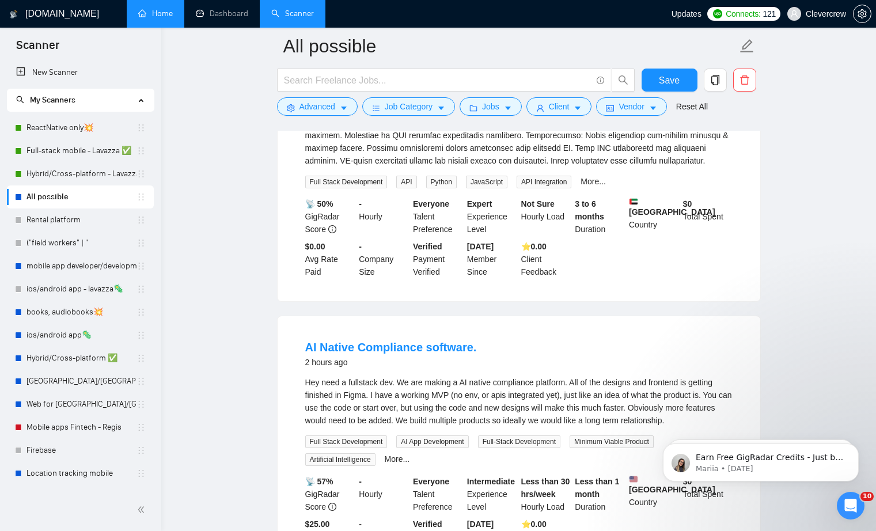
scroll to position [1914, 0]
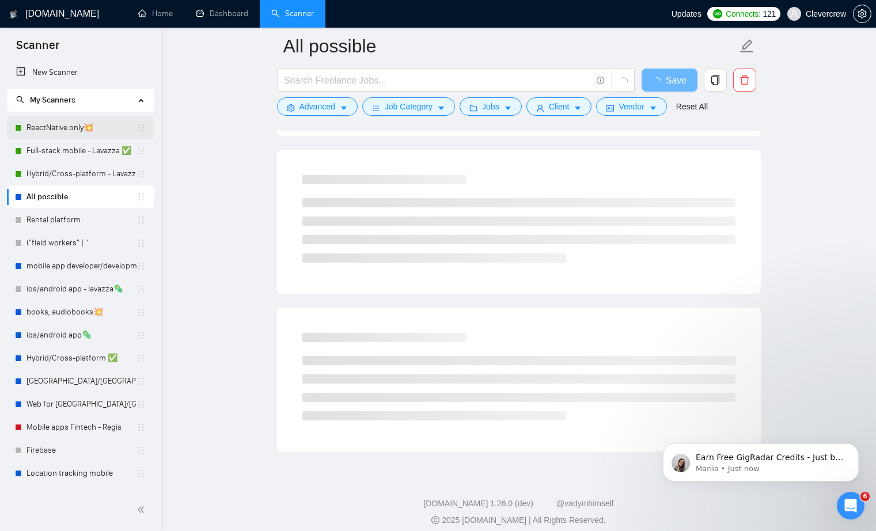
click at [76, 129] on link "ReactNative only💥" at bounding box center [81, 127] width 110 height 23
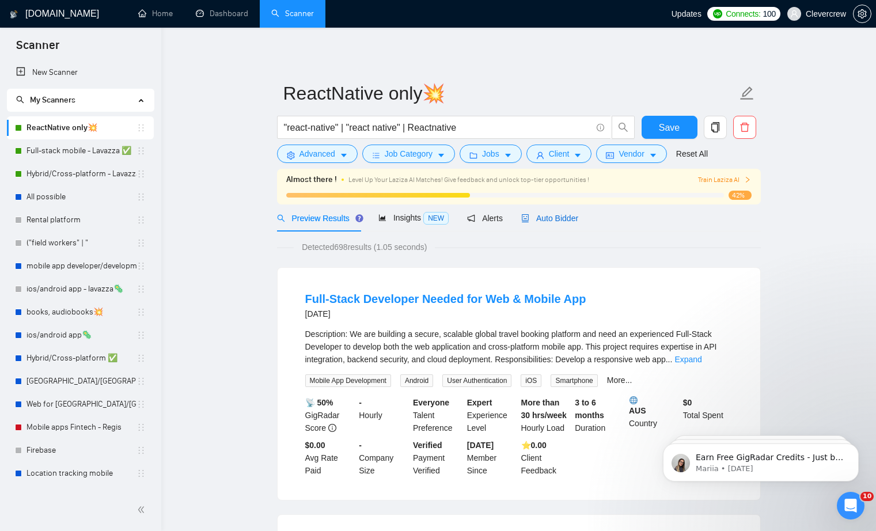
click at [551, 219] on span "Auto Bidder" at bounding box center [549, 218] width 57 height 9
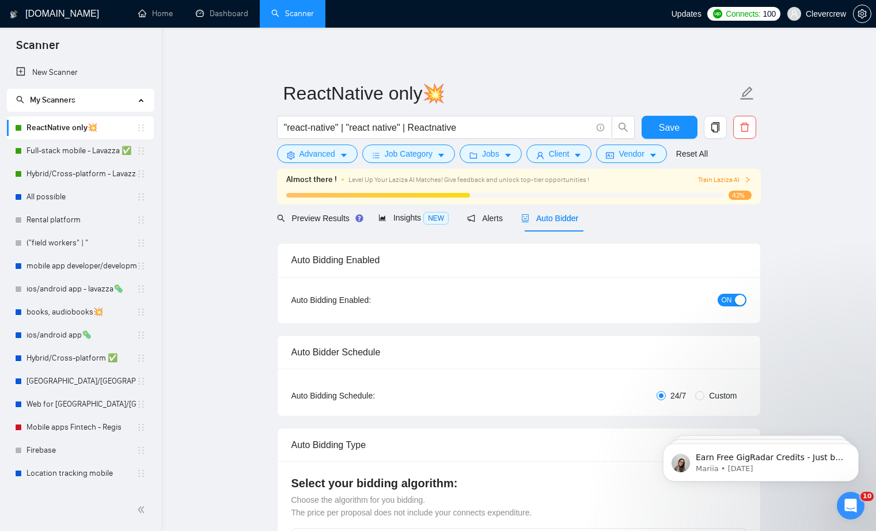
checkbox input "true"
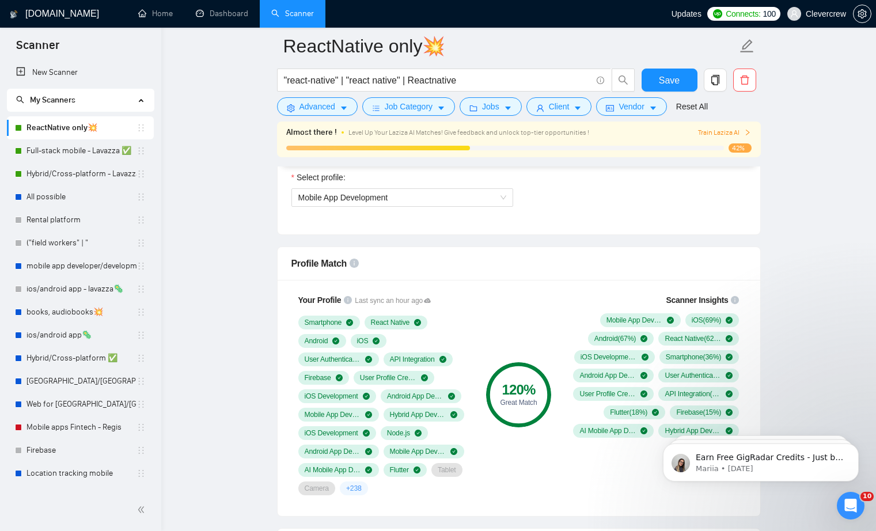
scroll to position [876, 0]
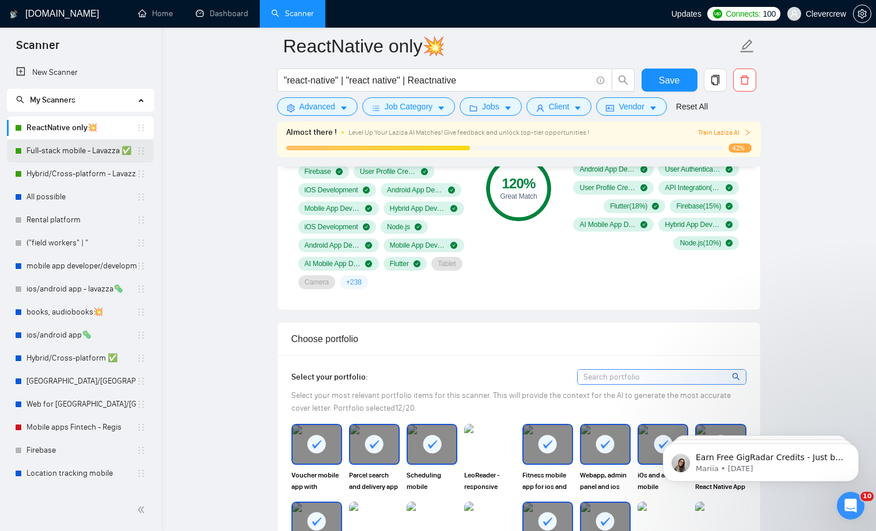
click at [102, 149] on link "Full-stack mobile - Lavazza ✅" at bounding box center [81, 150] width 110 height 23
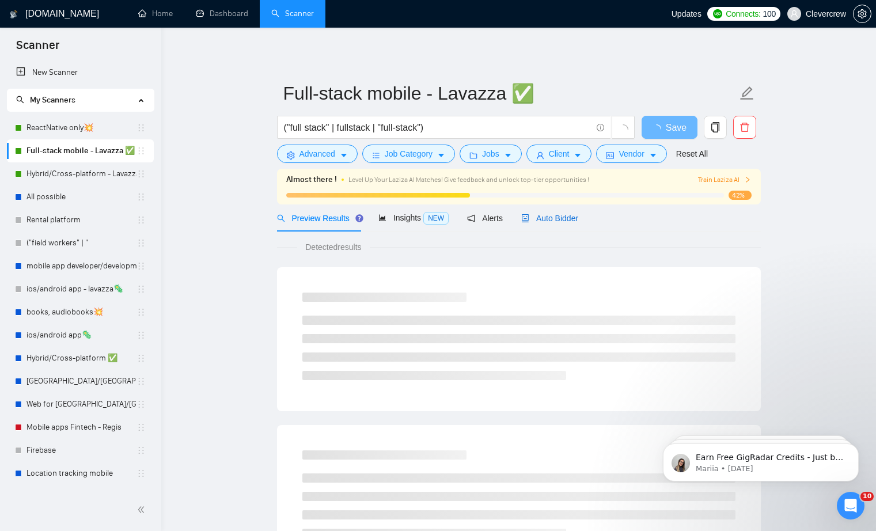
click at [562, 218] on span "Auto Bidder" at bounding box center [549, 218] width 57 height 9
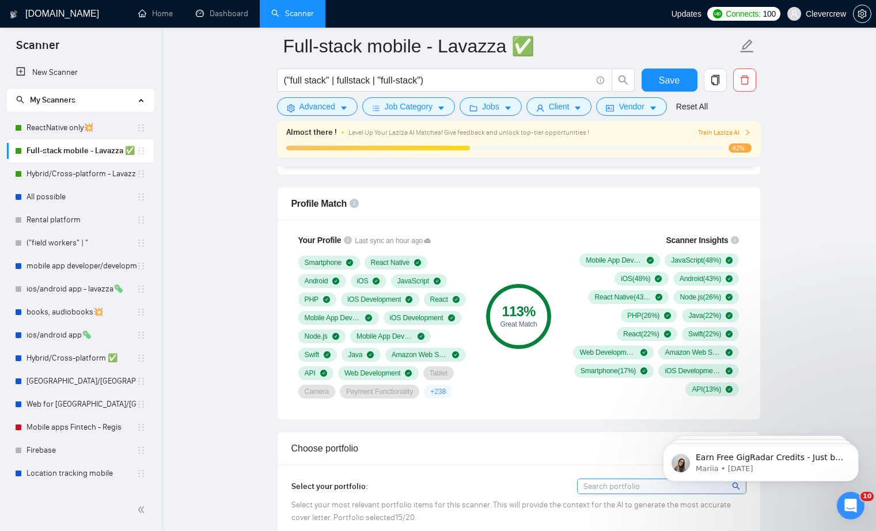
scroll to position [729, 0]
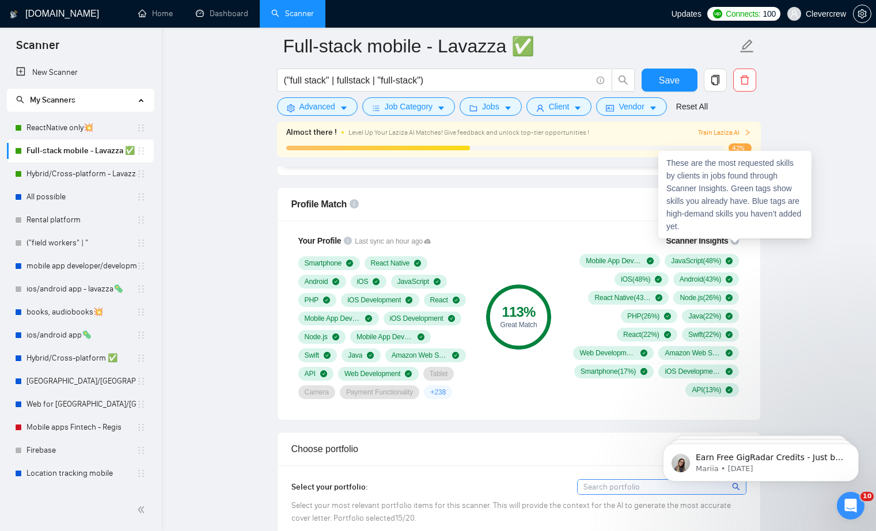
click at [736, 241] on icon "info-circle" at bounding box center [735, 241] width 8 height 8
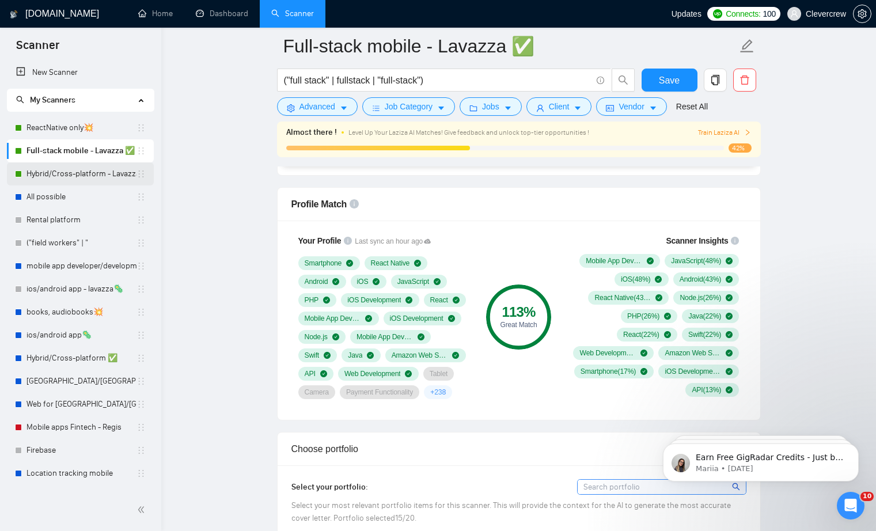
click at [44, 172] on link "Hybrid/Cross-platform - Lavazza ✅" at bounding box center [81, 173] width 110 height 23
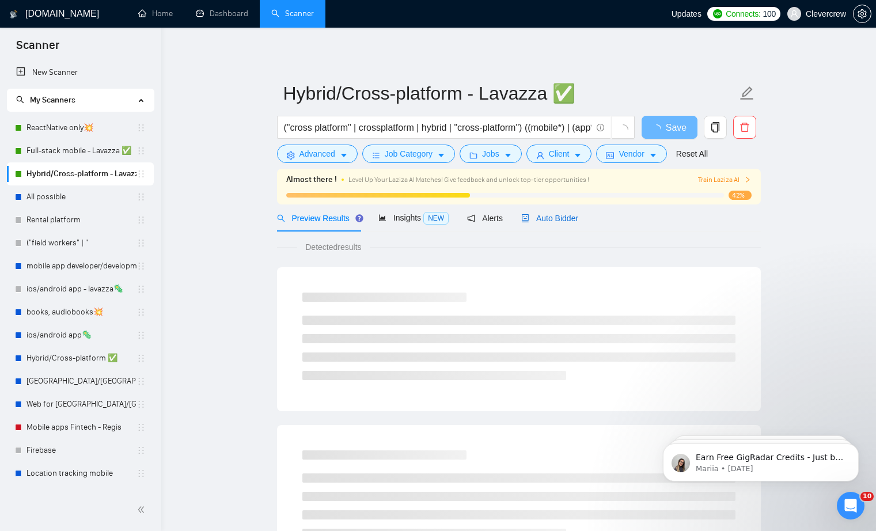
click at [554, 221] on span "Auto Bidder" at bounding box center [549, 218] width 57 height 9
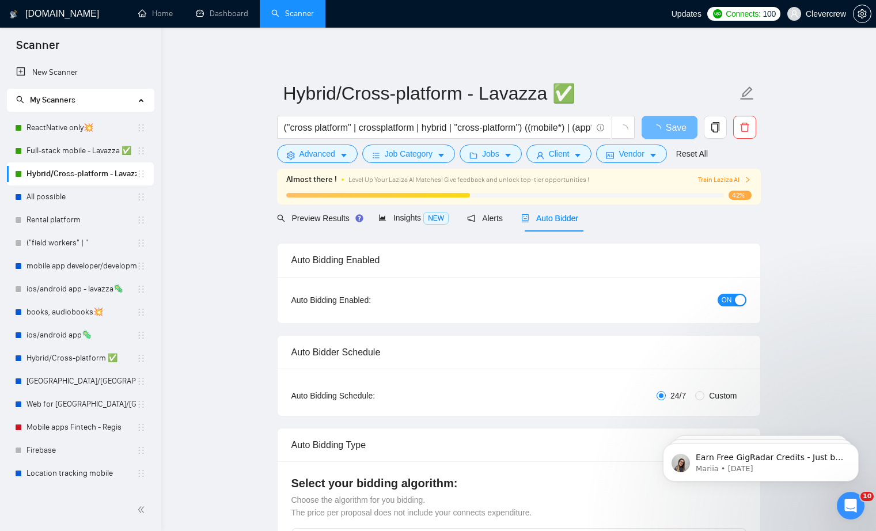
checkbox input "true"
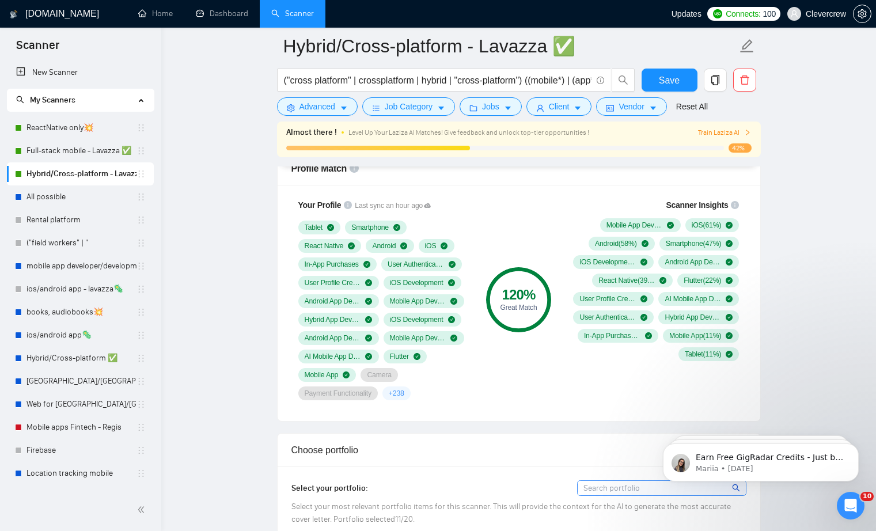
scroll to position [764, 0]
click at [83, 199] on link "All possible" at bounding box center [81, 196] width 110 height 23
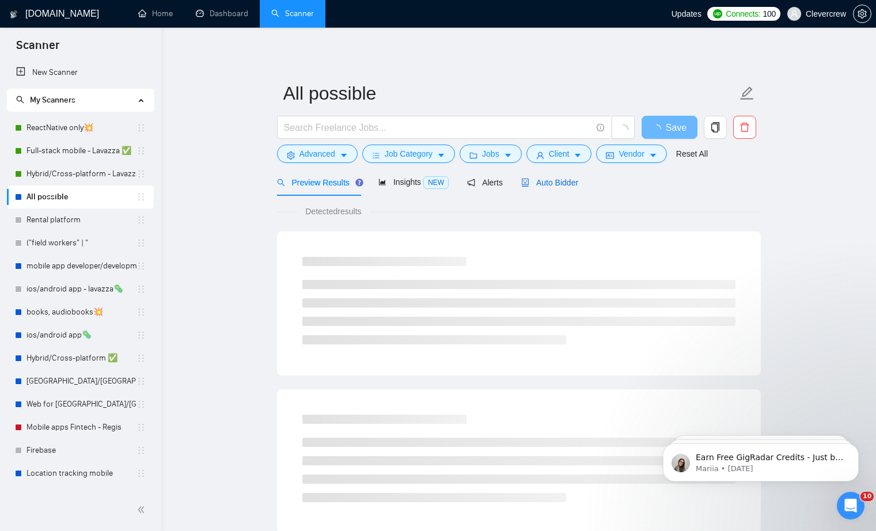
click at [550, 181] on span "Auto Bidder" at bounding box center [549, 182] width 57 height 9
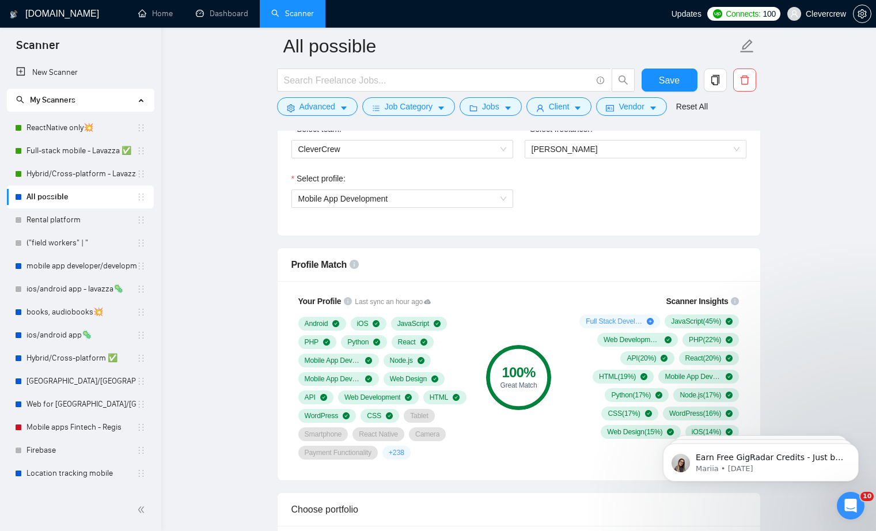
scroll to position [695, 0]
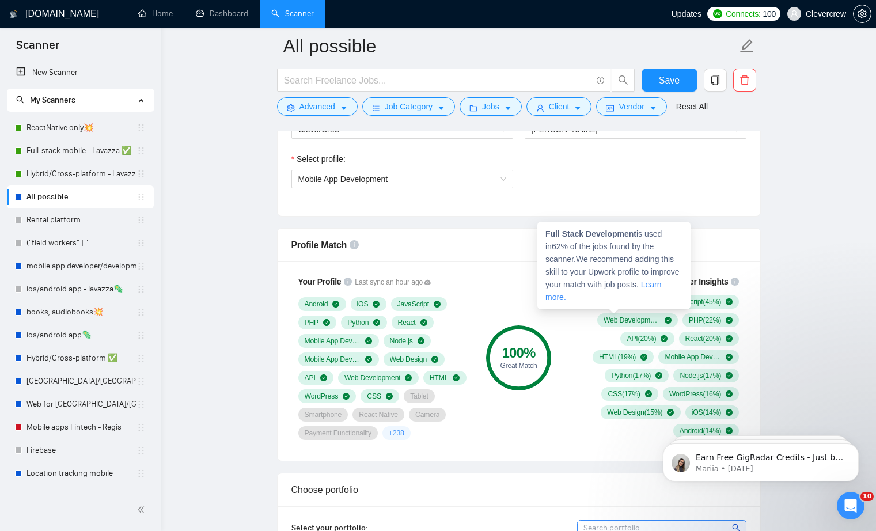
click at [606, 306] on span "Full Stack Development ( 62 %)" at bounding box center [614, 301] width 56 height 9
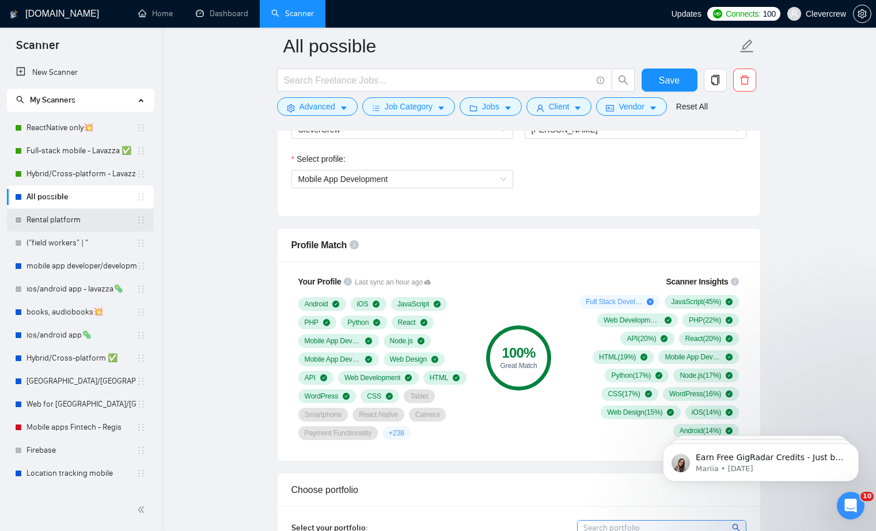
click at [61, 221] on link "Rental platform" at bounding box center [81, 220] width 110 height 23
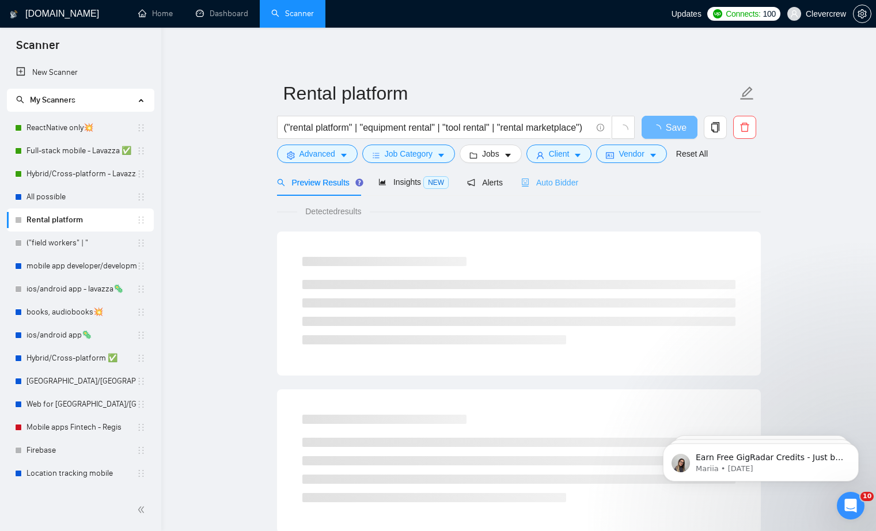
click at [561, 191] on div "Auto Bidder" at bounding box center [549, 182] width 57 height 27
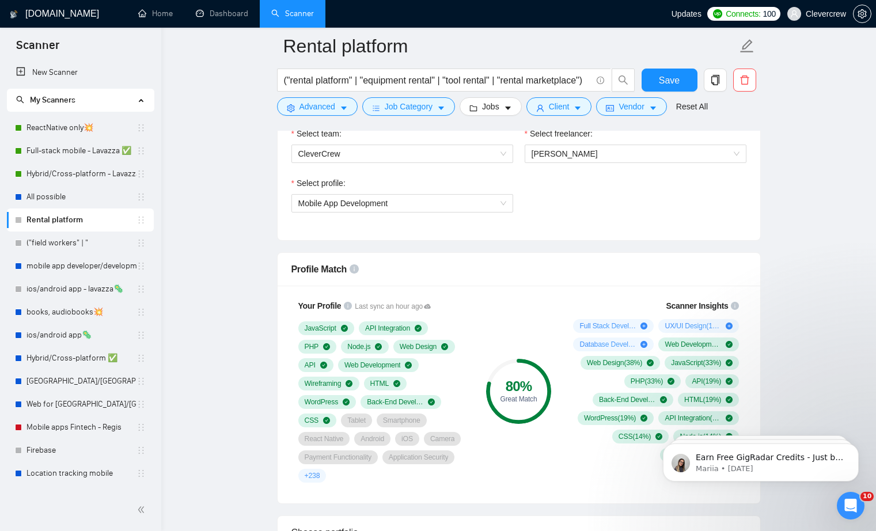
scroll to position [627, 0]
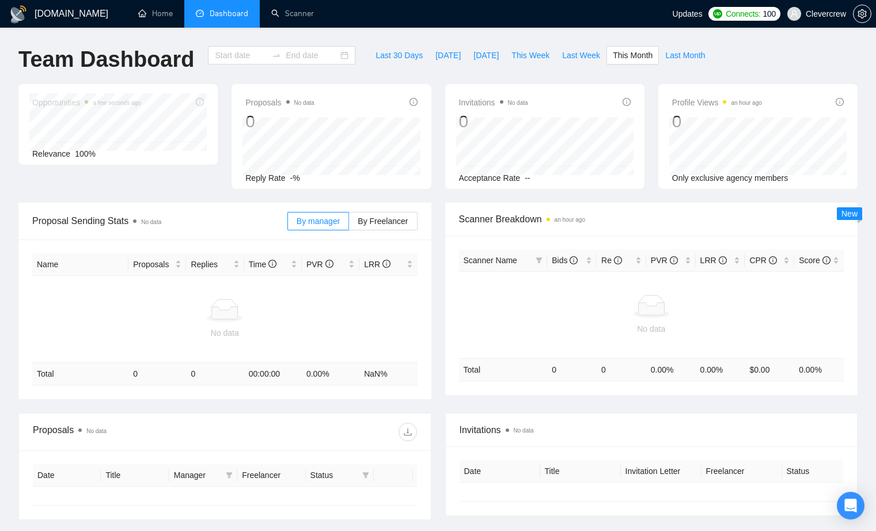
type input "2025-08-01"
type input "2025-08-31"
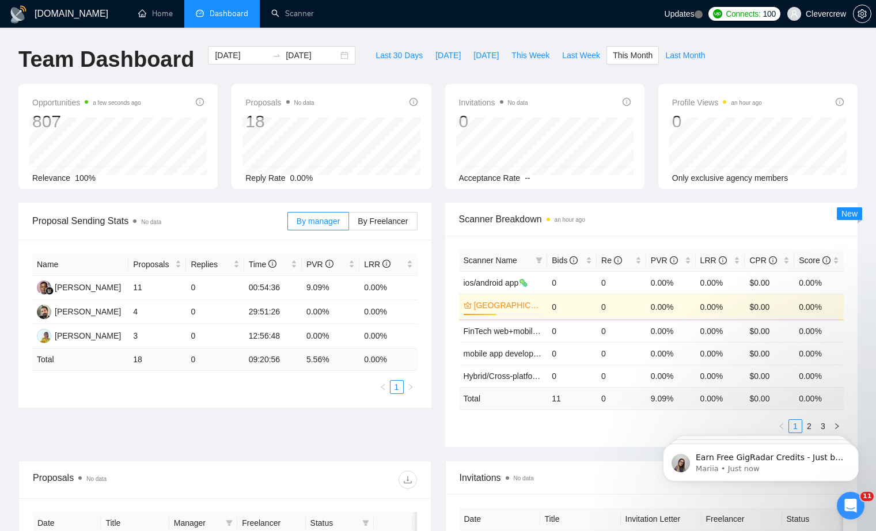
click at [354, 440] on div "Proposal Sending Stats No data By manager By Freelancer Name Proposals Replies …" at bounding box center [438, 332] width 853 height 258
click at [292, 14] on link "Scanner" at bounding box center [292, 14] width 43 height 10
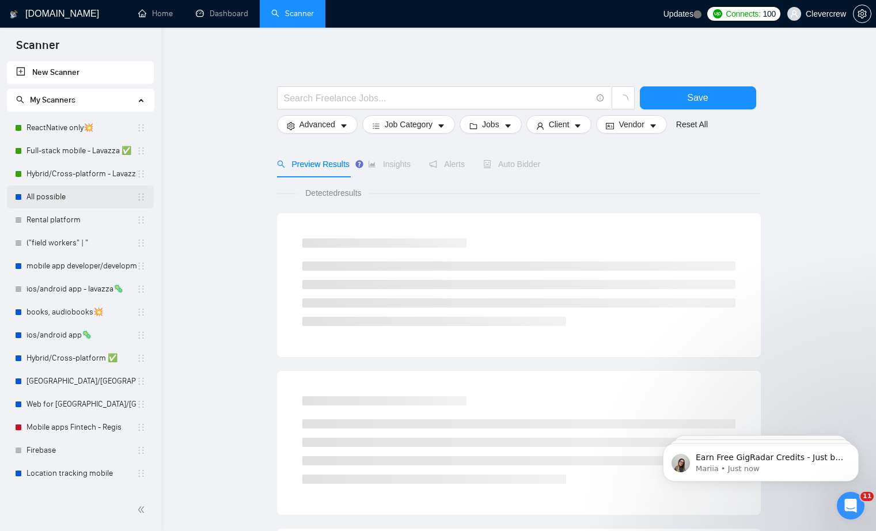
click at [50, 193] on link "All possible" at bounding box center [81, 196] width 110 height 23
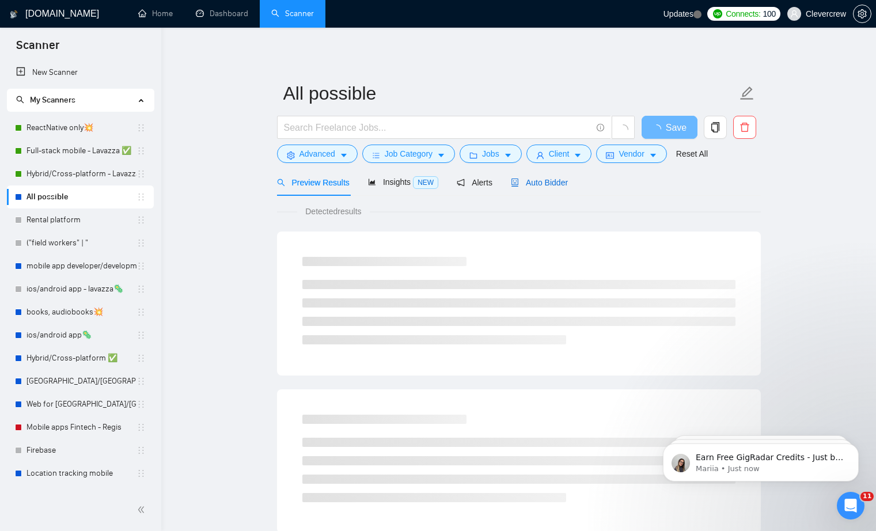
click at [556, 182] on span "Auto Bidder" at bounding box center [539, 182] width 57 height 9
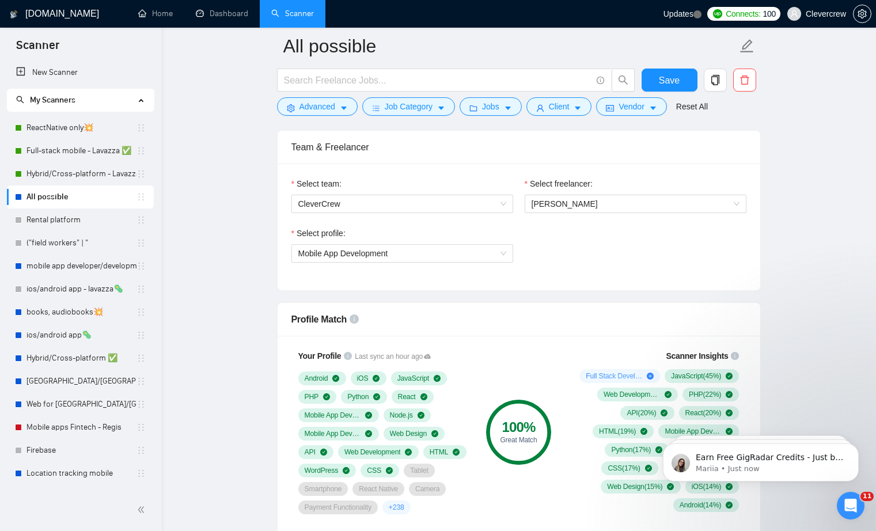
scroll to position [537, 0]
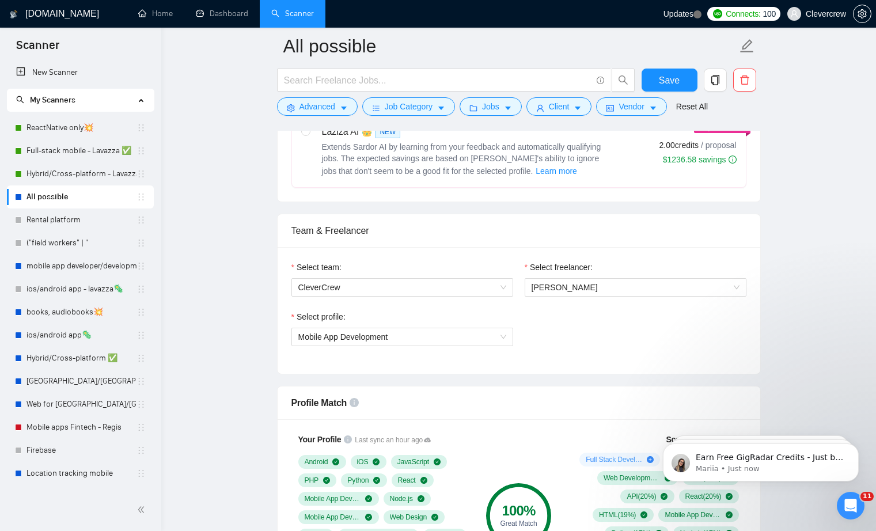
click at [488, 159] on span "Extends Sardor AI by learning from your feedback and automatically qualifying j…" at bounding box center [461, 158] width 279 height 33
click at [309, 135] on input "radio" at bounding box center [305, 131] width 8 height 8
radio input "true"
radio input "false"
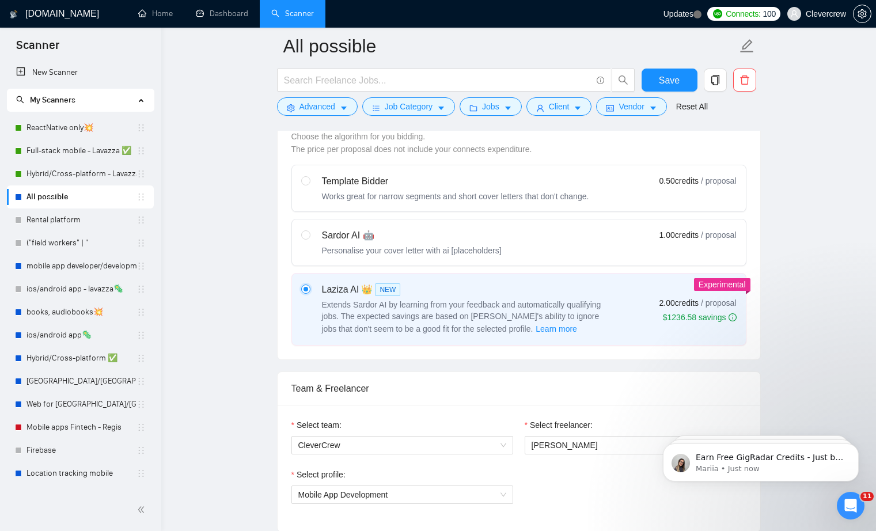
scroll to position [0, 0]
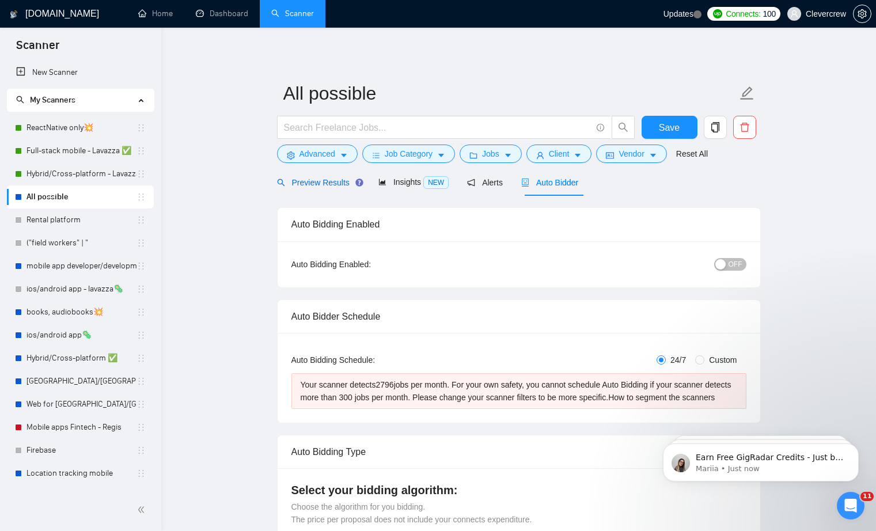
click at [332, 181] on span "Preview Results" at bounding box center [318, 182] width 83 height 9
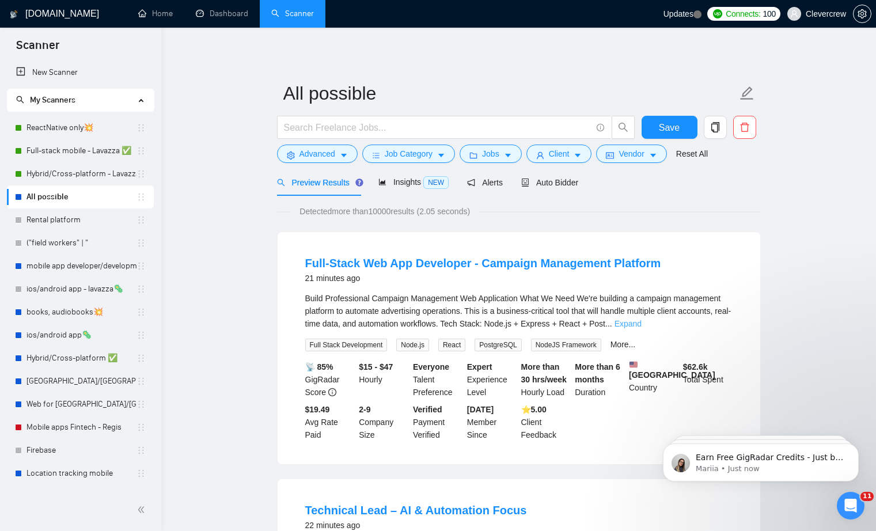
click at [642, 324] on link "Expand" at bounding box center [628, 323] width 27 height 9
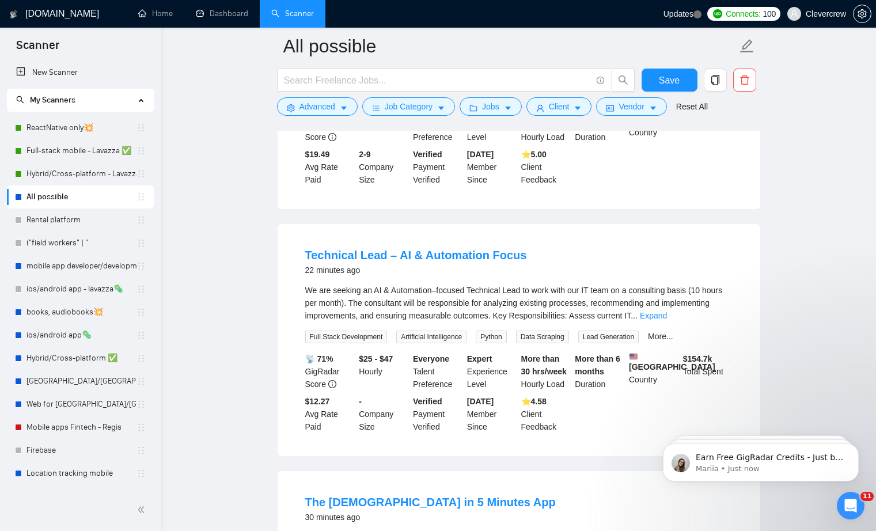
scroll to position [418, 0]
click at [667, 319] on link "Expand" at bounding box center [653, 314] width 27 height 9
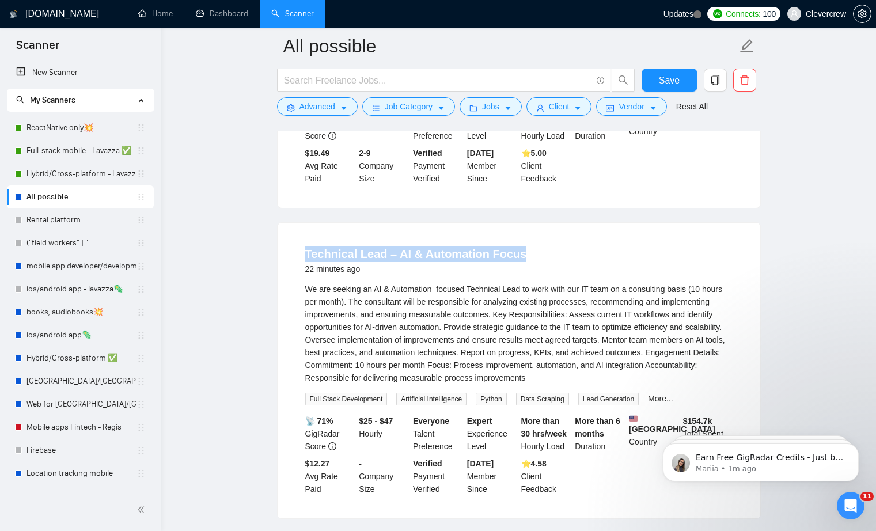
drag, startPoint x: 530, startPoint y: 275, endPoint x: 293, endPoint y: 275, distance: 236.8
click at [293, 275] on li "Technical Lead – AI & Automation Focus 22 minutes ago We are seeking an AI & Au…" at bounding box center [518, 371] width 455 height 268
copy link "Technical Lead – AI & Automation Focus"
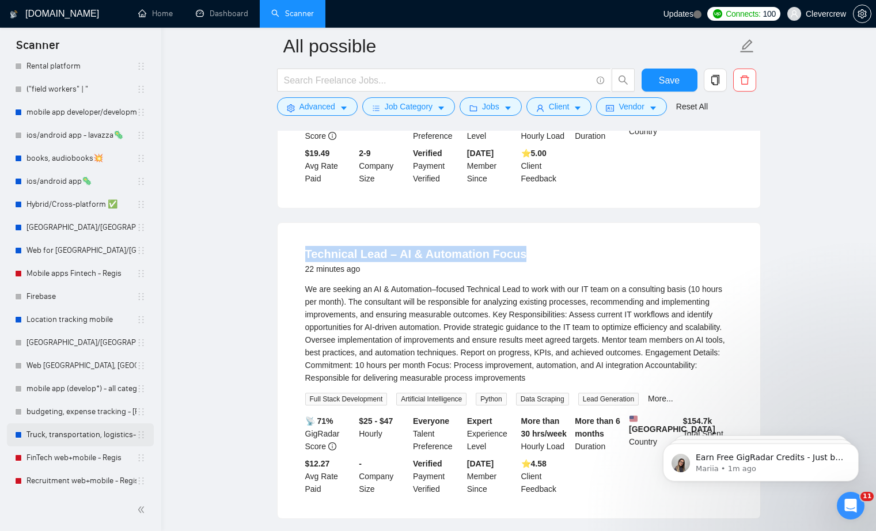
scroll to position [526, 0]
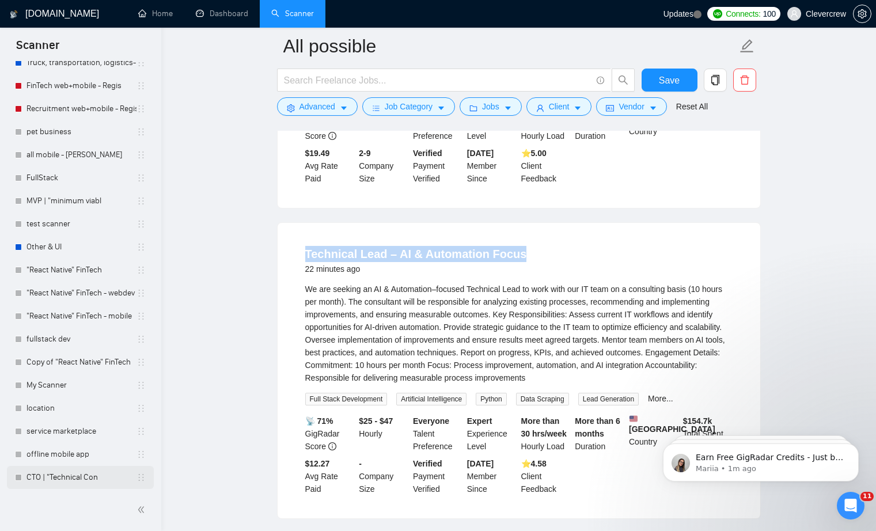
click at [74, 476] on link "CTO | "Technical Con" at bounding box center [81, 477] width 110 height 23
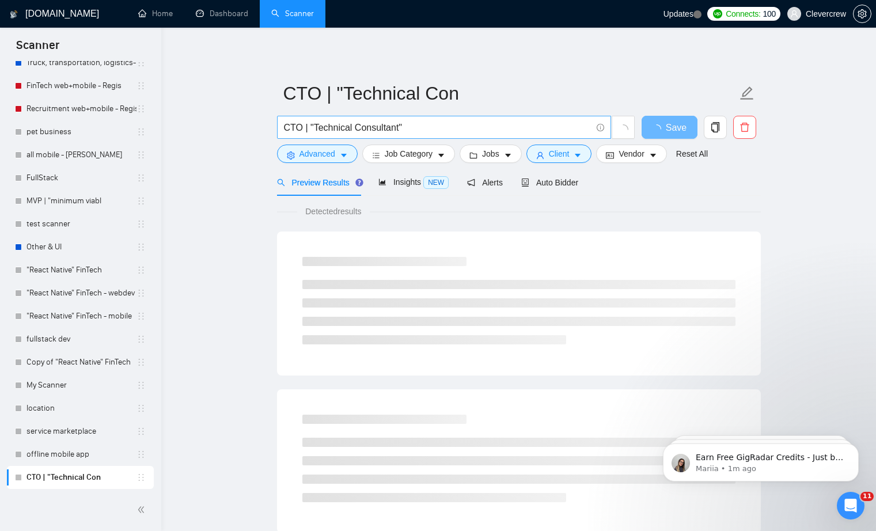
click at [453, 124] on input "CTO | "Technical Consultant"" at bounding box center [438, 127] width 308 height 14
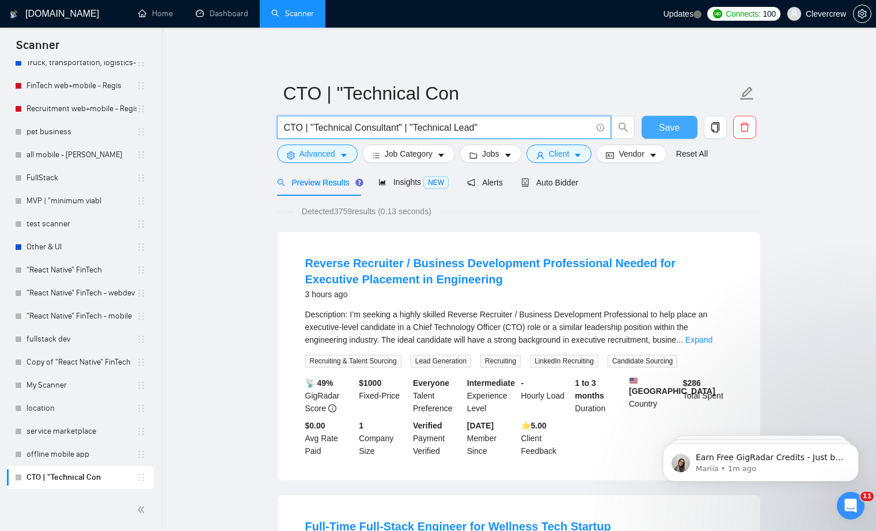
type input "CTO | "Technical Consultant" | "Technical Lead""
click at [674, 125] on span "Save" at bounding box center [669, 127] width 21 height 14
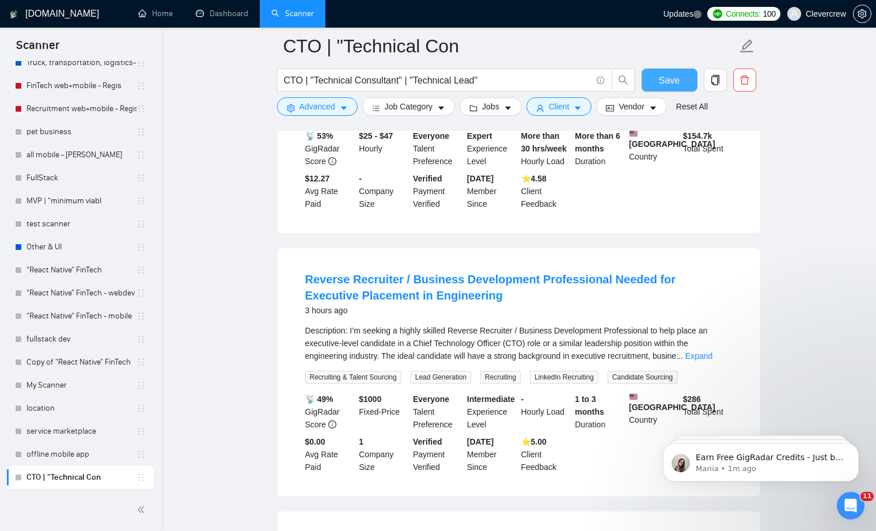
scroll to position [262, 0]
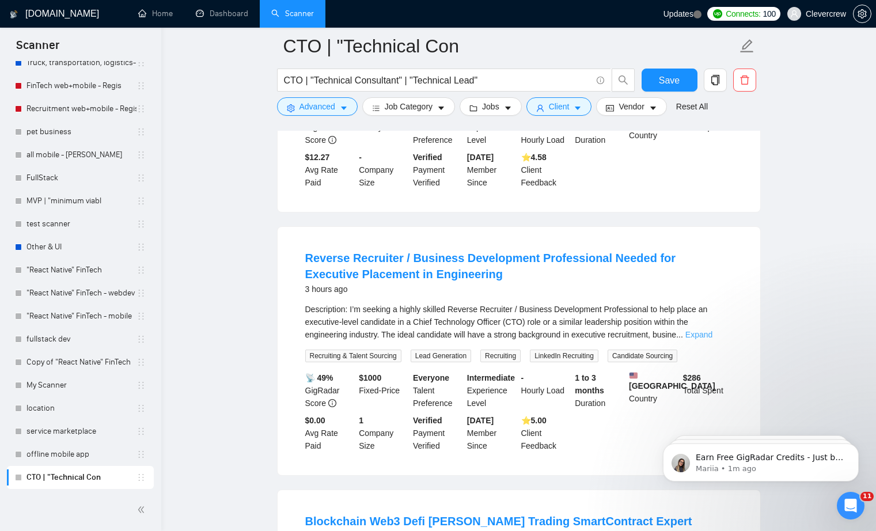
click at [713, 339] on link "Expand" at bounding box center [698, 334] width 27 height 9
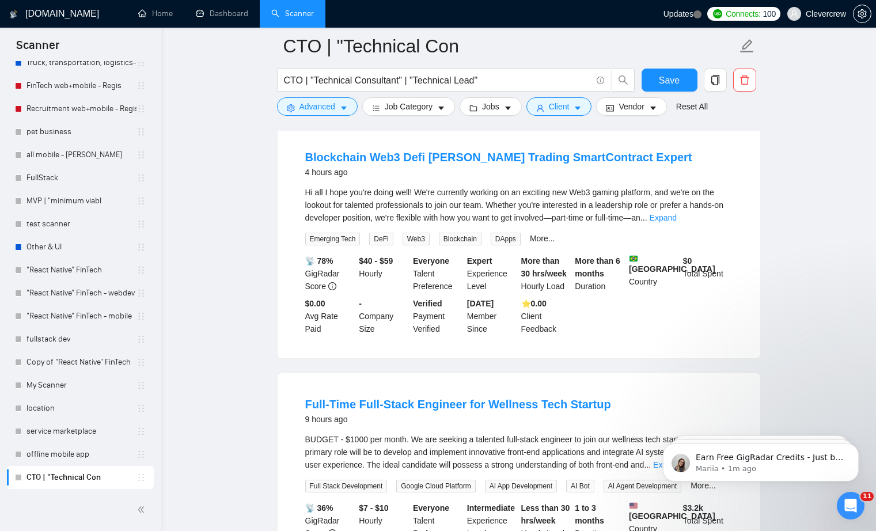
scroll to position [1002, 0]
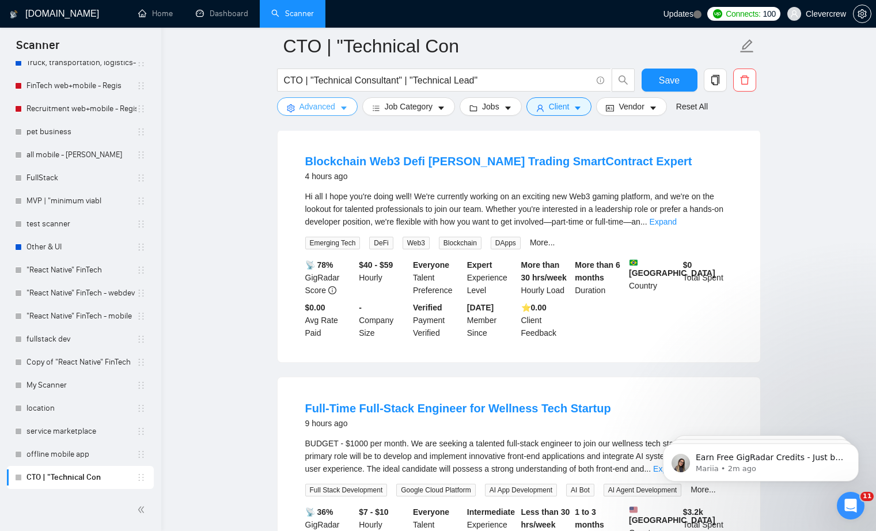
click at [345, 108] on icon "caret-down" at bounding box center [344, 108] width 6 height 3
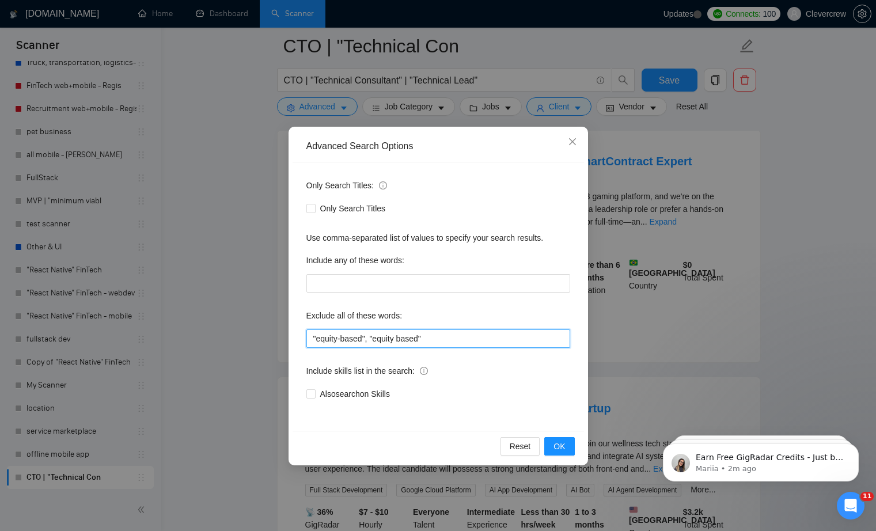
click at [442, 338] on input ""equity-based", "equity based"" at bounding box center [438, 338] width 264 height 18
type input ""equity-based", "equity based", blockchain, web3"
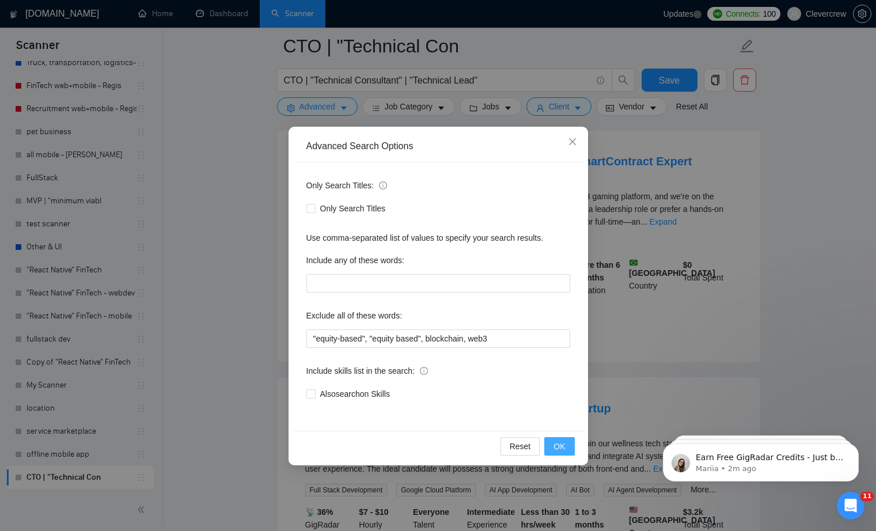
click at [560, 446] on span "OK" at bounding box center [560, 446] width 12 height 13
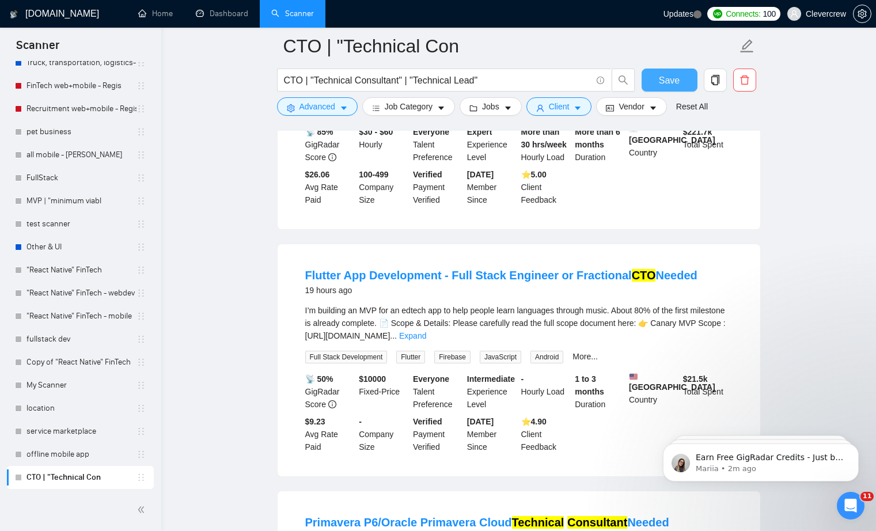
click at [667, 81] on span "Save" at bounding box center [669, 80] width 21 height 14
click at [426, 340] on link "Expand" at bounding box center [412, 335] width 27 height 9
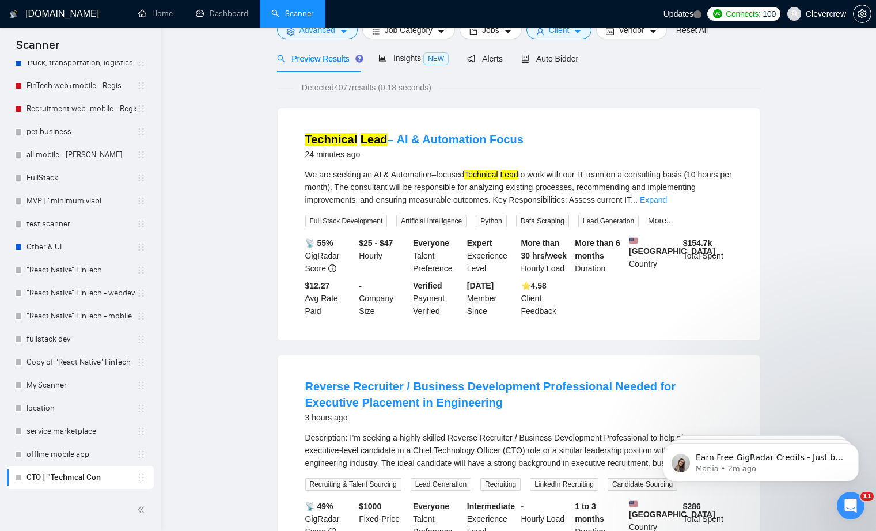
scroll to position [0, 0]
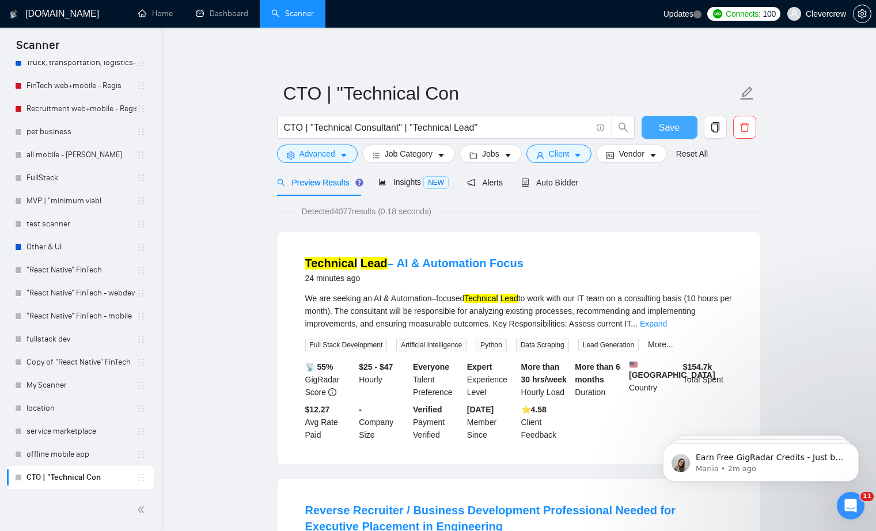
click at [667, 121] on span "Save" at bounding box center [669, 127] width 21 height 14
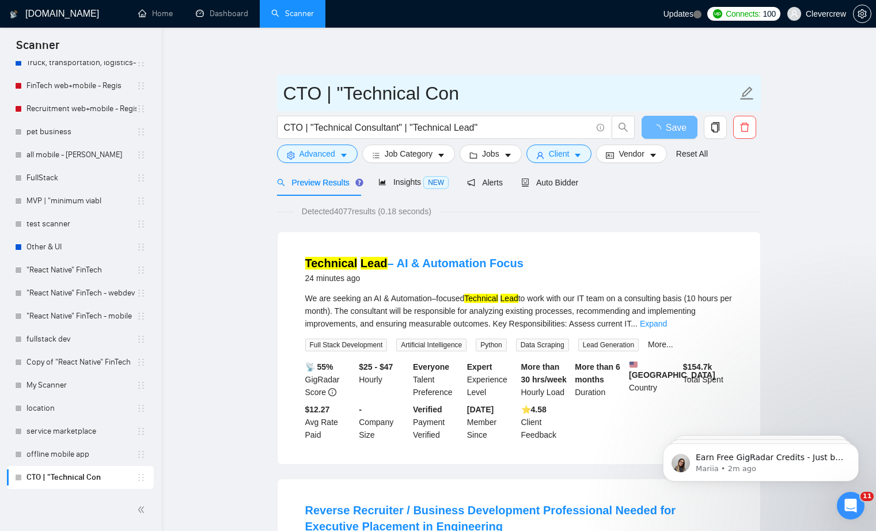
click at [338, 99] on input "CTO | "Technical Con" at bounding box center [510, 93] width 454 height 29
drag, startPoint x: 458, startPoint y: 100, endPoint x: 323, endPoint y: 97, distance: 135.4
click at [323, 97] on input "CTO | "Technical Con" at bounding box center [510, 93] width 454 height 29
type input "CTO"
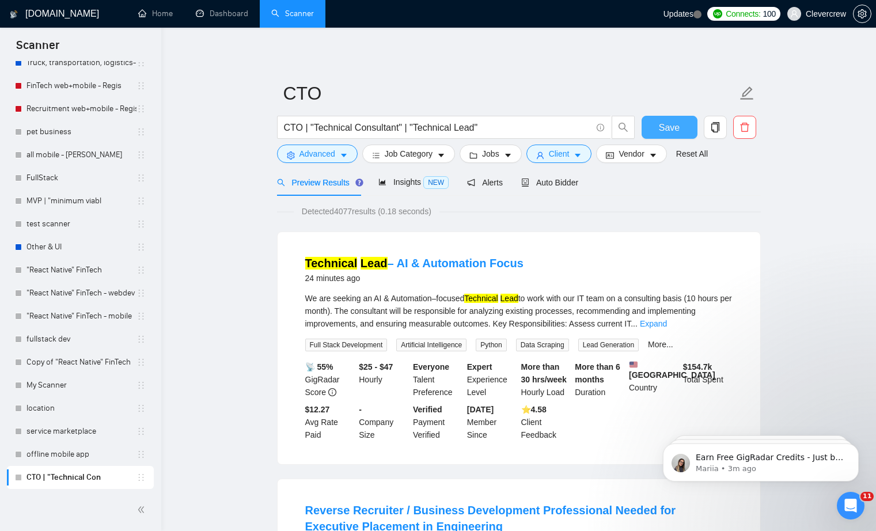
click at [676, 134] on span "Save" at bounding box center [669, 127] width 21 height 14
click at [71, 247] on link "Other & UI" at bounding box center [81, 247] width 110 height 23
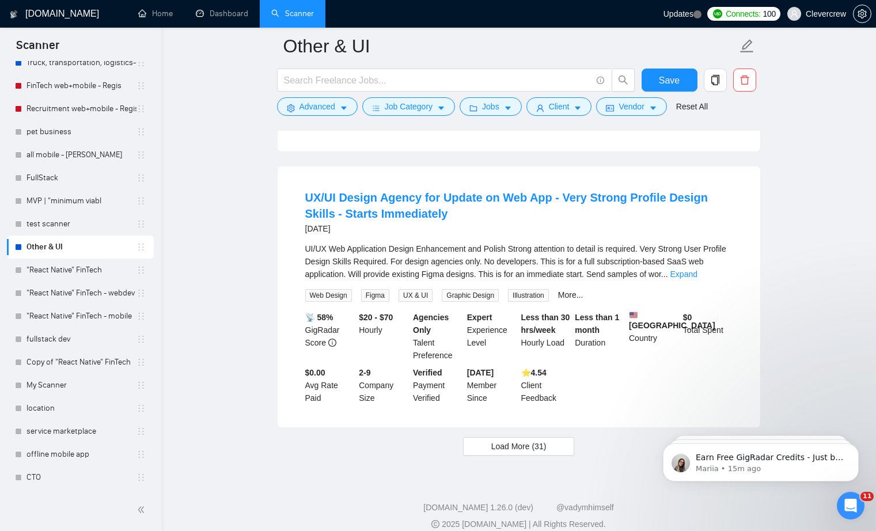
scroll to position [2520, 0]
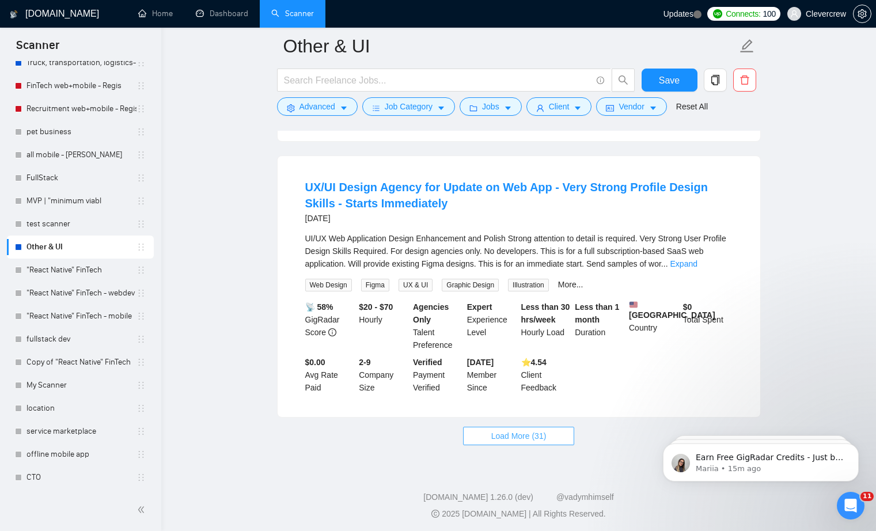
click at [544, 433] on span "Load More (31)" at bounding box center [518, 436] width 55 height 13
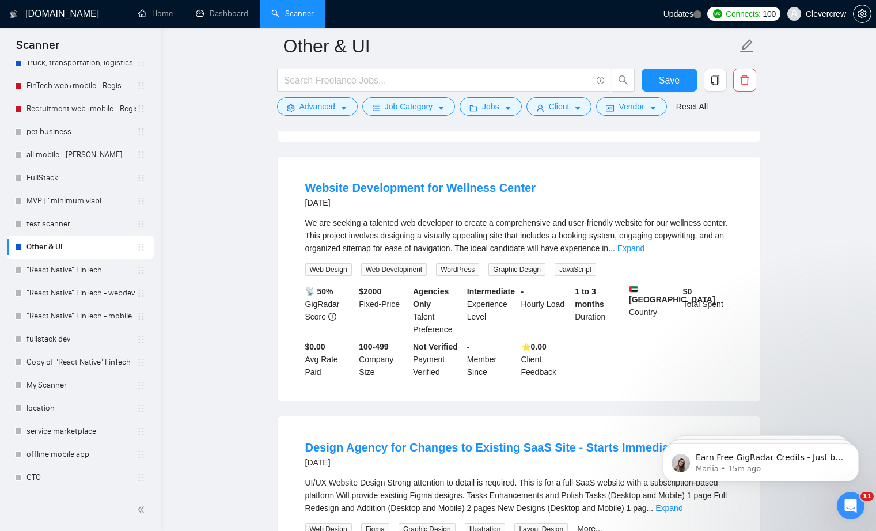
scroll to position [5027, 0]
